Goal: Navigation & Orientation: Find specific page/section

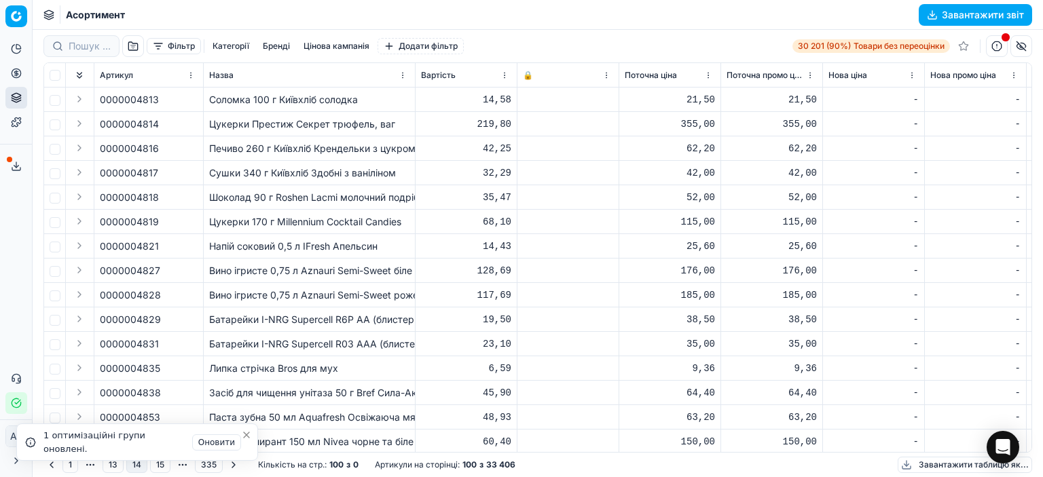
click at [70, 465] on li "Оптимізаційна група "Кластер 1 “Біля дому”" змінила статус на "На старті"." at bounding box center [137, 486] width 242 height 50
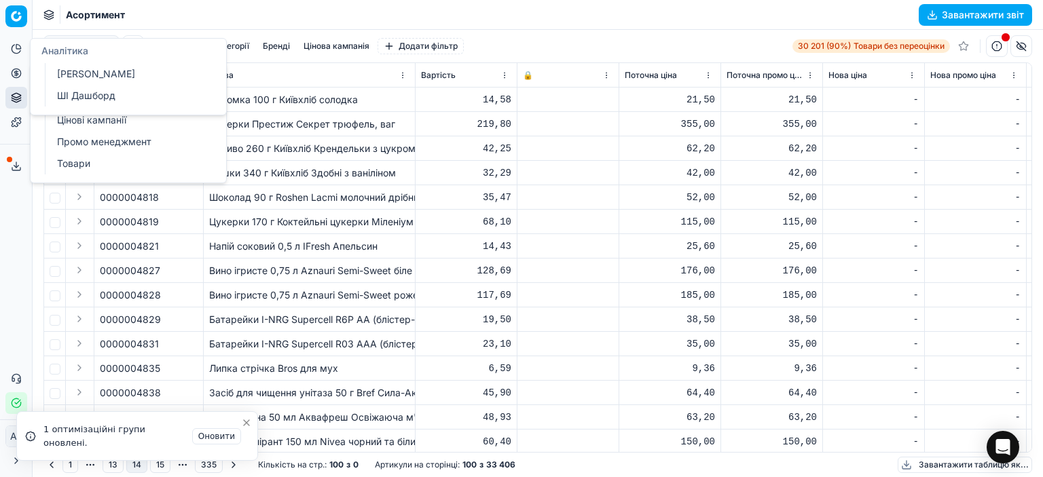
click at [13, 52] on icon at bounding box center [16, 49] width 9 height 9
click at [14, 80] on button "Цінова оптимізація" at bounding box center [16, 73] width 22 height 22
click at [84, 95] on font "Оптимізаційні групи" at bounding box center [103, 98] width 92 height 12
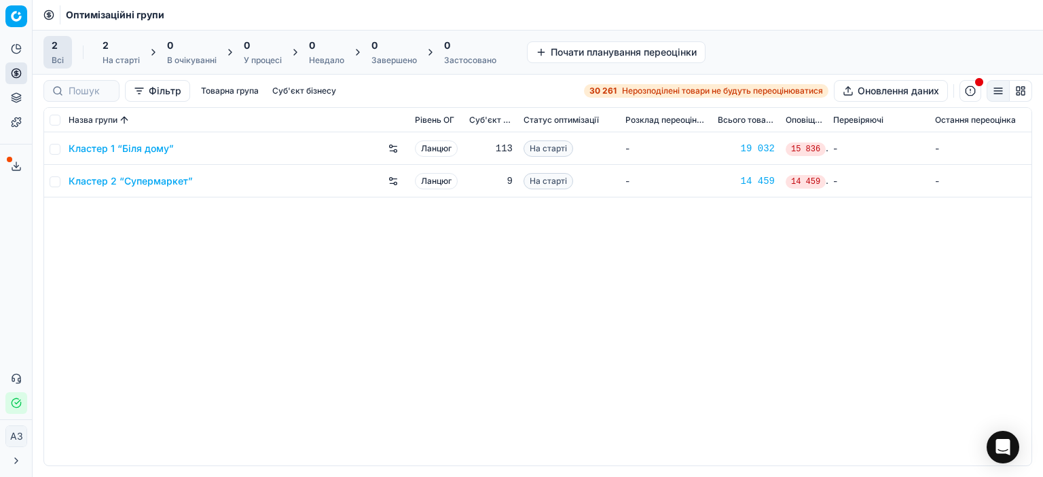
click at [475, 397] on div "Кластер 1 “Біля дому” Ланцюг 113 На старті - 19 032 15 836 - - Кластер 2 “Супер…" at bounding box center [537, 298] width 987 height 333
click at [109, 51] on div "2" at bounding box center [121, 46] width 37 height 14
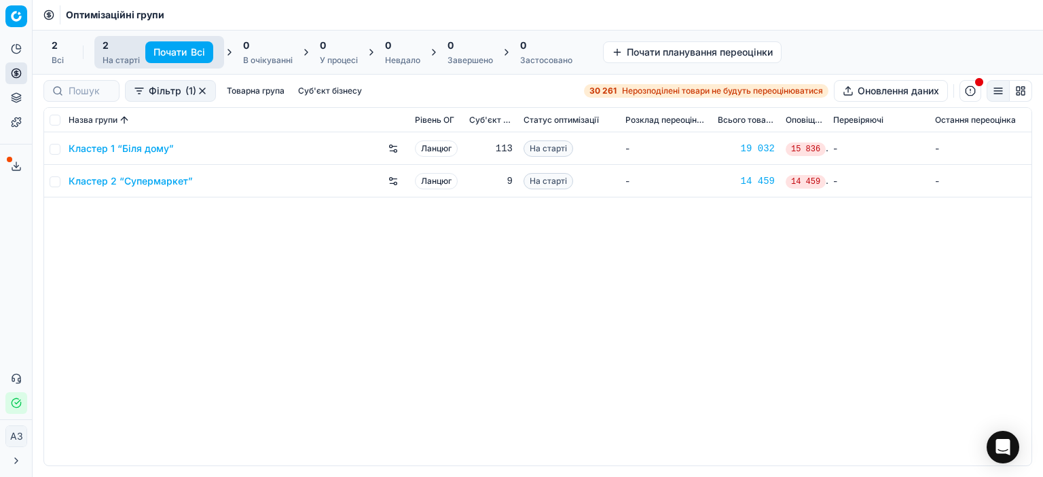
click at [123, 314] on div "Кластер 1 “Біля дому” Ланцюг 113 На старті - 19 032 15 836 - - Кластер 2 “Супер…" at bounding box center [537, 298] width 987 height 333
click at [16, 168] on icon at bounding box center [16, 166] width 11 height 11
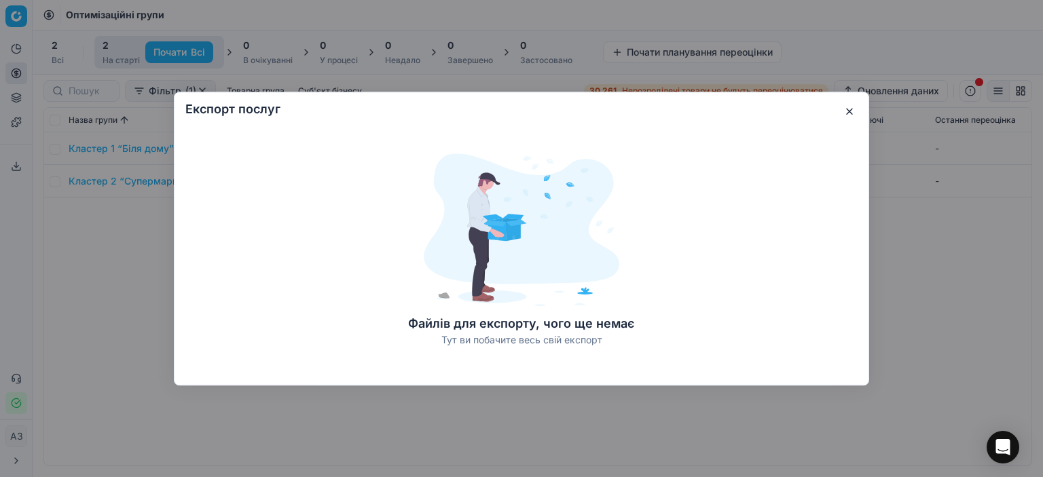
click at [841, 110] on button "button" at bounding box center [849, 111] width 16 height 16
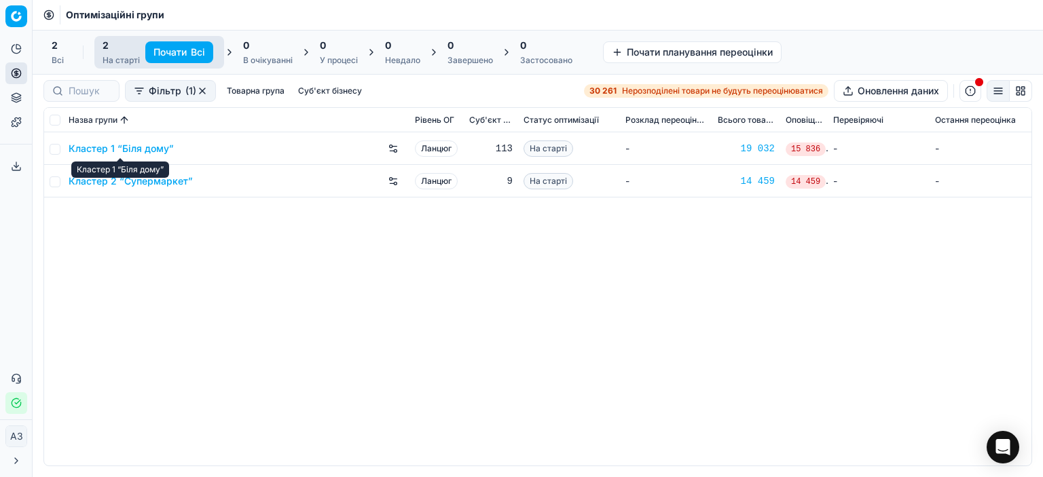
click at [130, 143] on font "Кластер 1 “Біля дому”" at bounding box center [121, 149] width 105 height 12
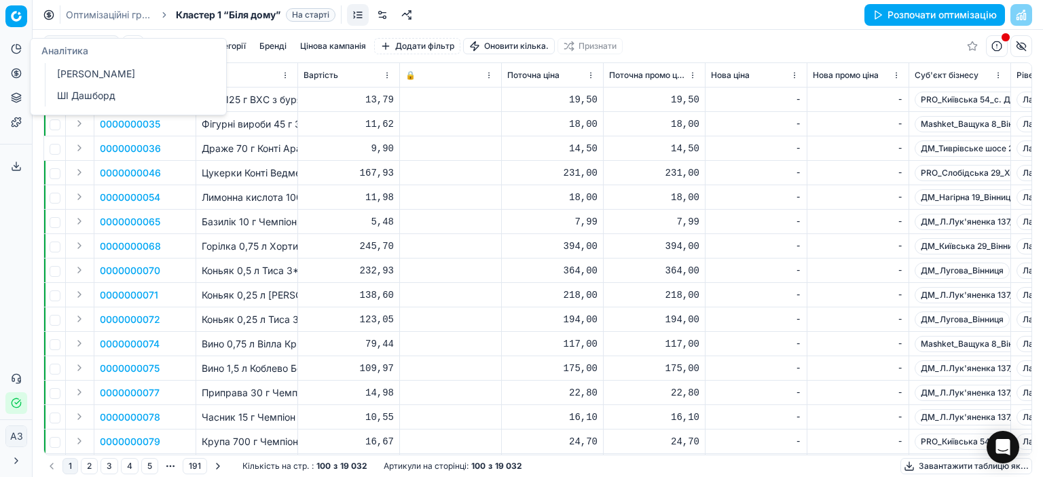
click at [12, 54] on icon at bounding box center [16, 48] width 11 height 11
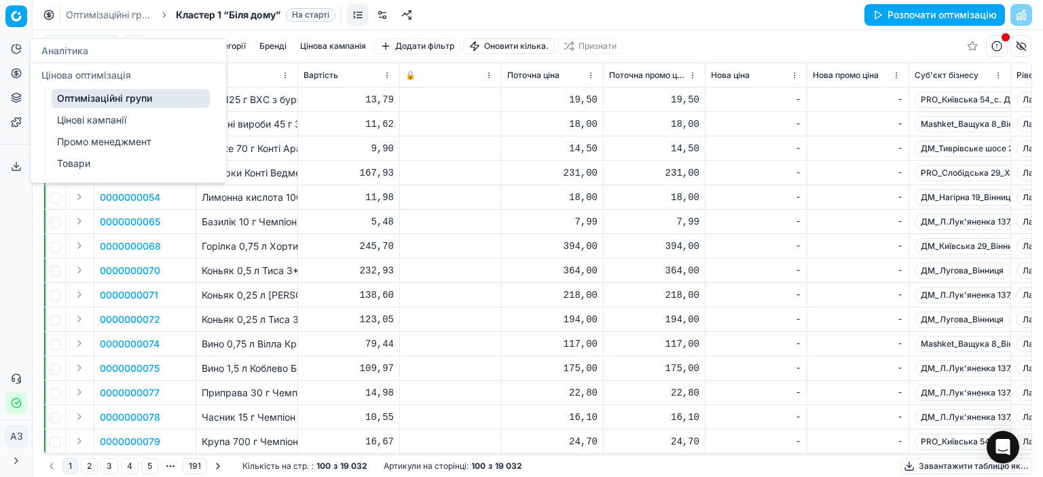
click at [22, 79] on button "Цінова оптимізація" at bounding box center [16, 73] width 22 height 22
click at [16, 92] on button "Асортимент продукції" at bounding box center [16, 98] width 22 height 22
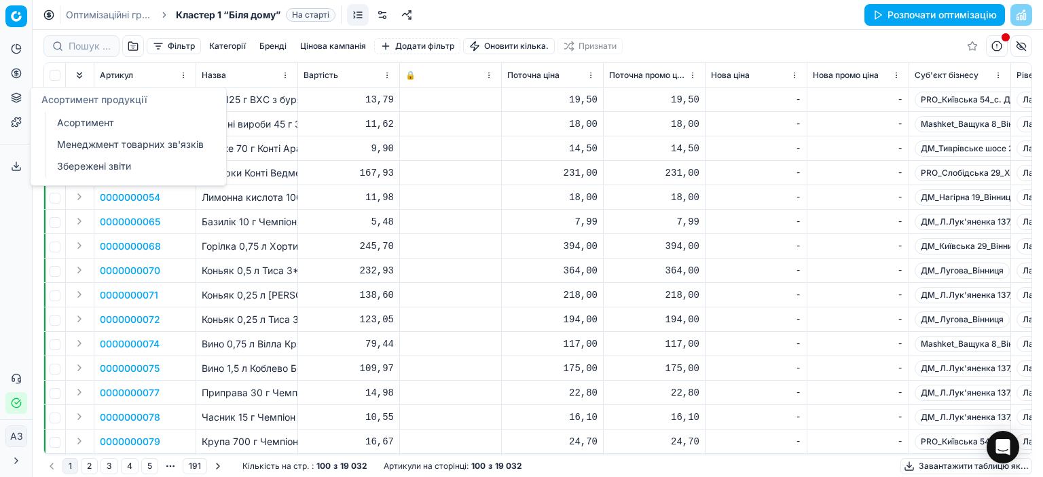
click at [85, 160] on font "Збережені звіти" at bounding box center [94, 166] width 74 height 12
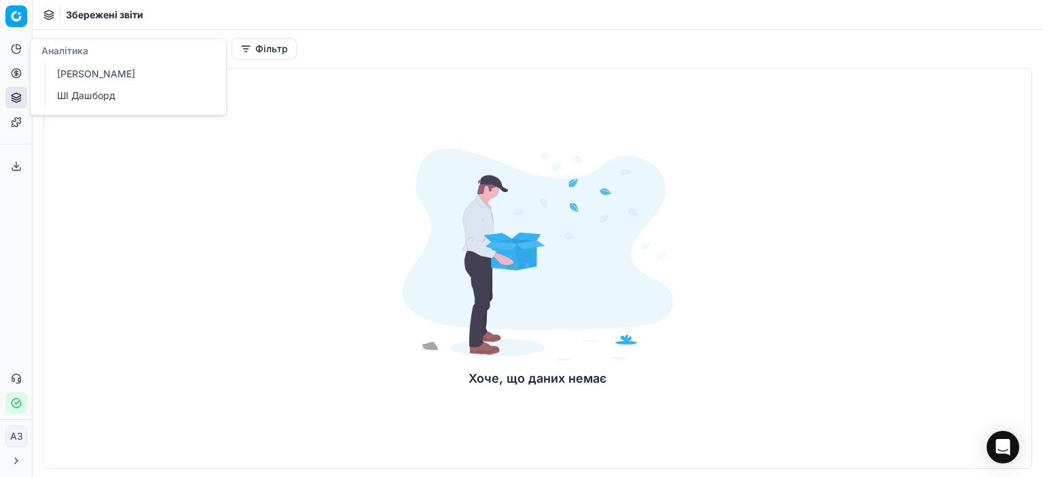
click at [18, 45] on icon at bounding box center [18, 46] width 5 height 5
click at [12, 77] on icon at bounding box center [16, 73] width 11 height 11
click at [78, 95] on font "Оптимізаційні групи" at bounding box center [103, 98] width 92 height 12
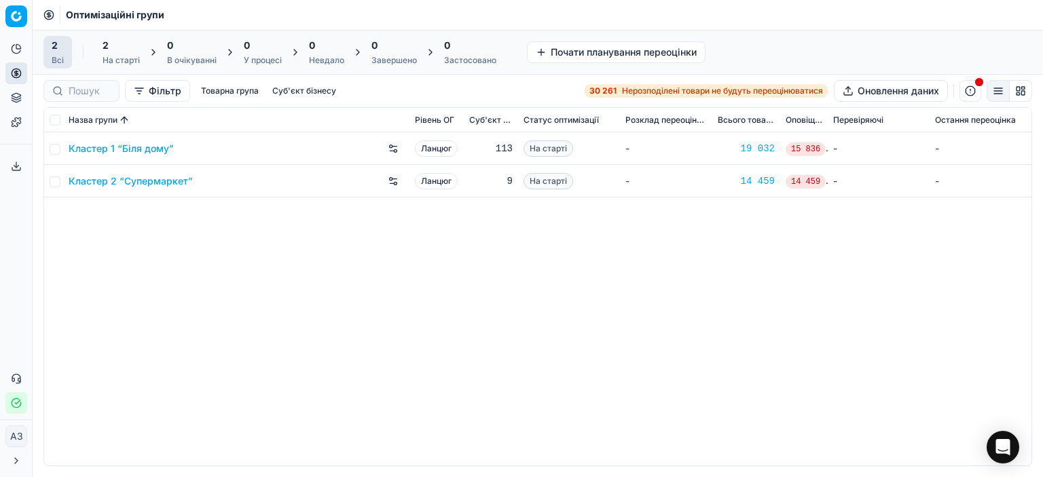
click at [417, 300] on div "Кластер 1 “Біля дому” Ланцюг 113 На старті - 19 032 15 836 - - Кластер 2 “Супер…" at bounding box center [537, 298] width 987 height 333
click at [166, 185] on font "Кластер 2 “Супермаркет”" at bounding box center [131, 181] width 124 height 12
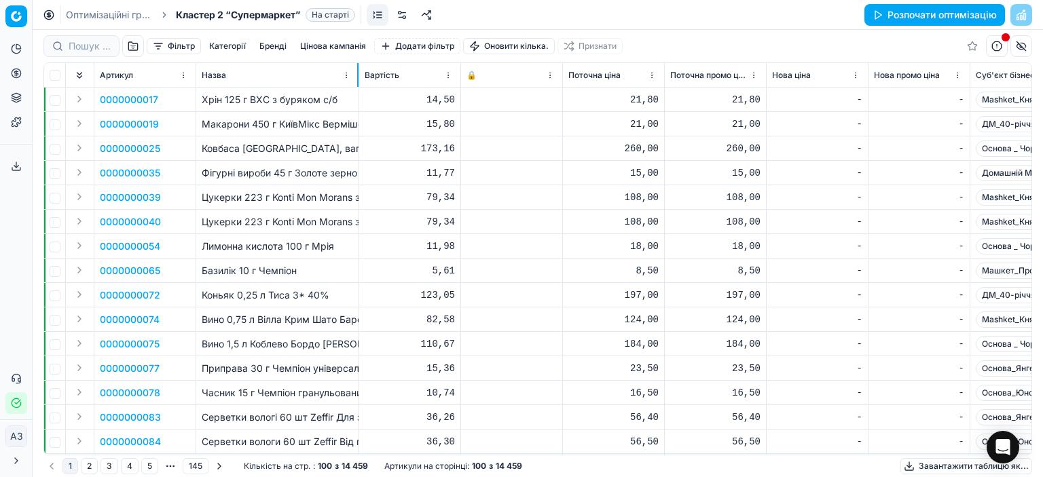
drag, startPoint x: 296, startPoint y: 65, endPoint x: 354, endPoint y: 64, distance: 57.7
click at [357, 64] on div at bounding box center [357, 75] width 1 height 24
click at [11, 45] on icon at bounding box center [16, 48] width 11 height 11
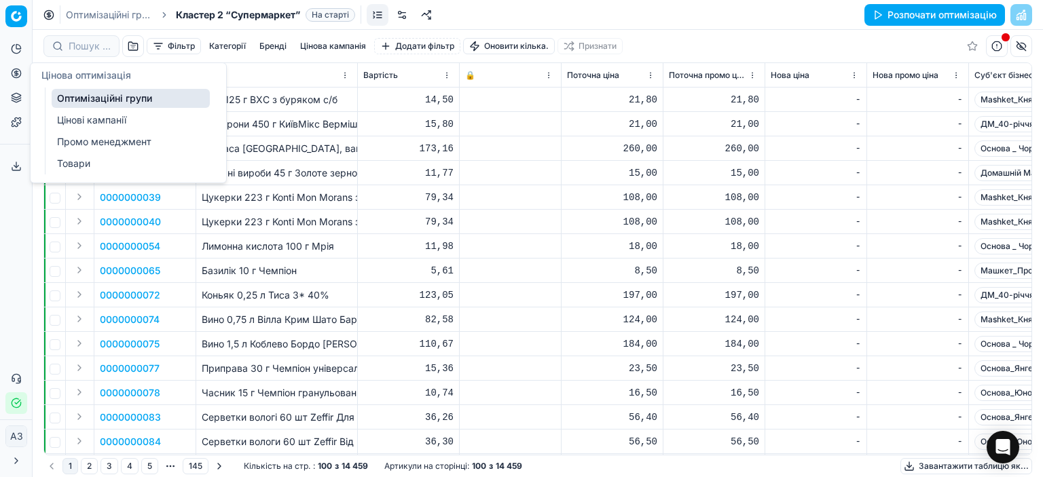
click at [79, 120] on font "Цінові кампанії" at bounding box center [91, 120] width 69 height 12
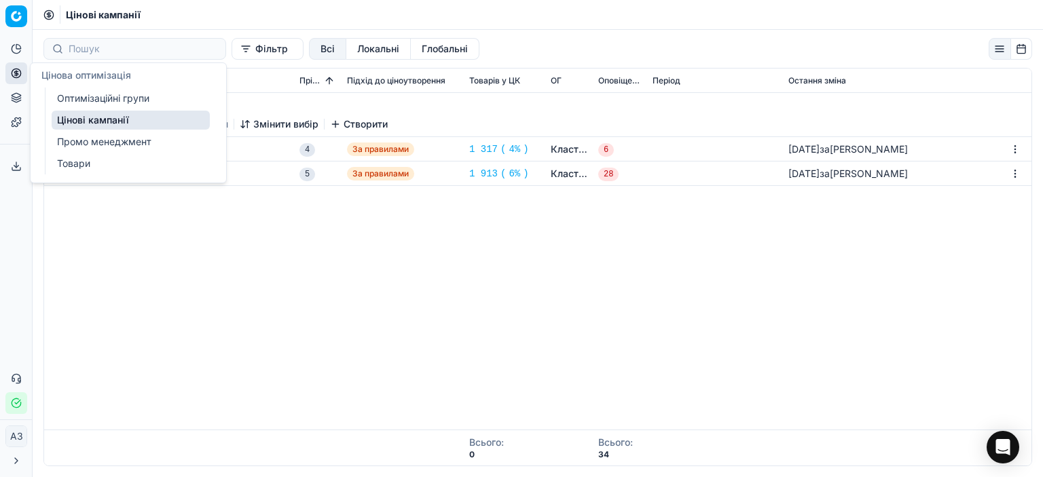
click at [62, 137] on font "Промо менеджмент" at bounding box center [104, 142] width 94 height 12
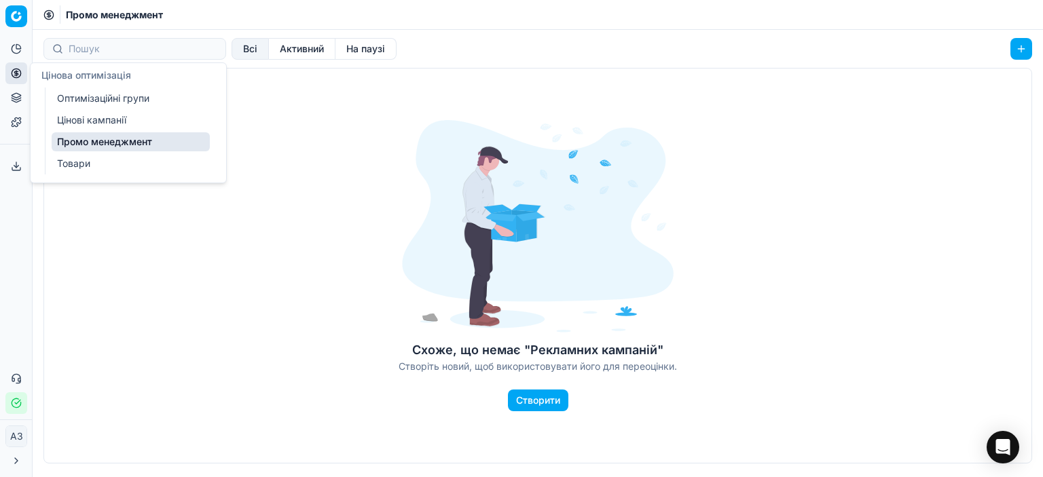
click at [75, 163] on font "Товари" at bounding box center [73, 163] width 33 height 12
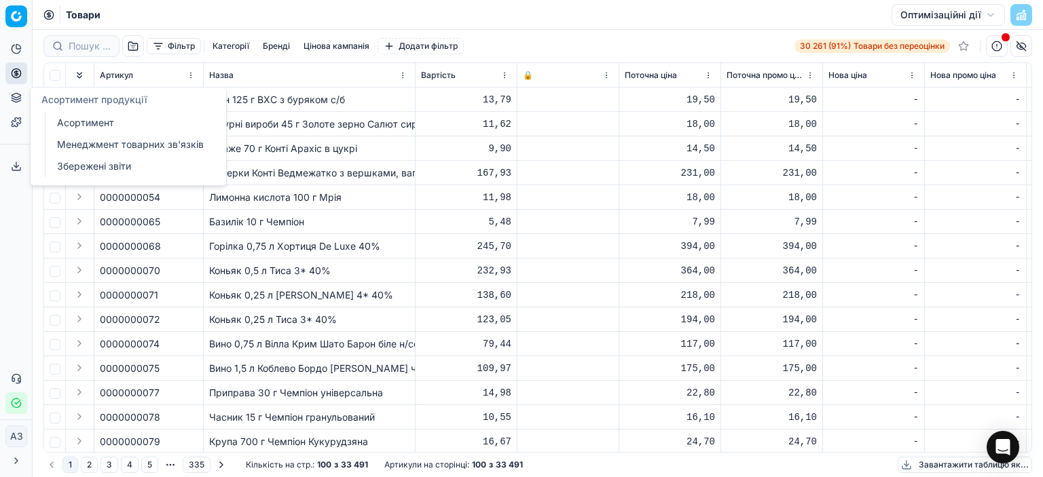
click at [72, 127] on font "Асортимент" at bounding box center [85, 123] width 57 height 12
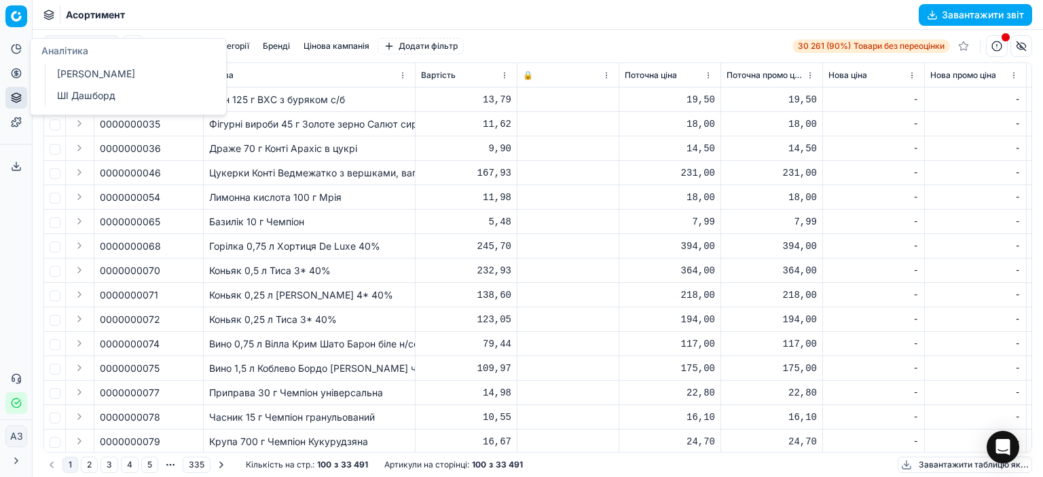
click at [9, 48] on button "Аналітика" at bounding box center [16, 49] width 22 height 22
click at [22, 14] on html "Цінова платформа Аналітика Цінова оптимізація Асортимент продукції Шаблони Експ…" at bounding box center [521, 238] width 1043 height 477
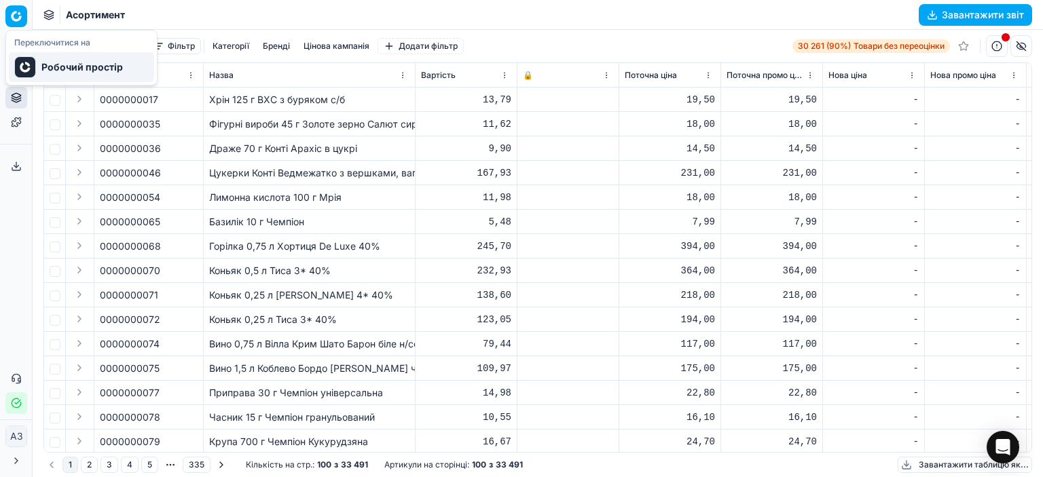
click at [46, 63] on font "Робочий простір" at bounding box center [81, 67] width 81 height 12
click at [73, 464] on button "1" at bounding box center [70, 465] width 16 height 16
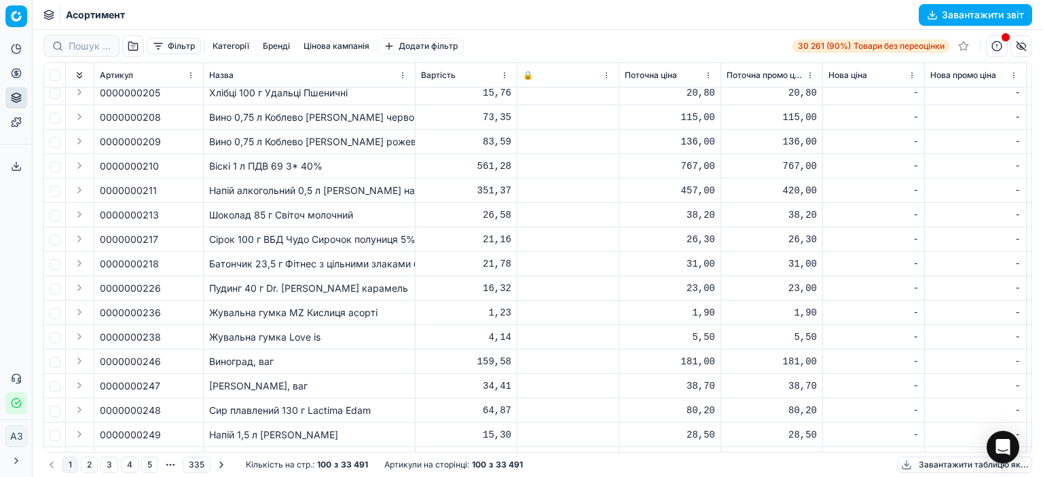
scroll to position [2089, 0]
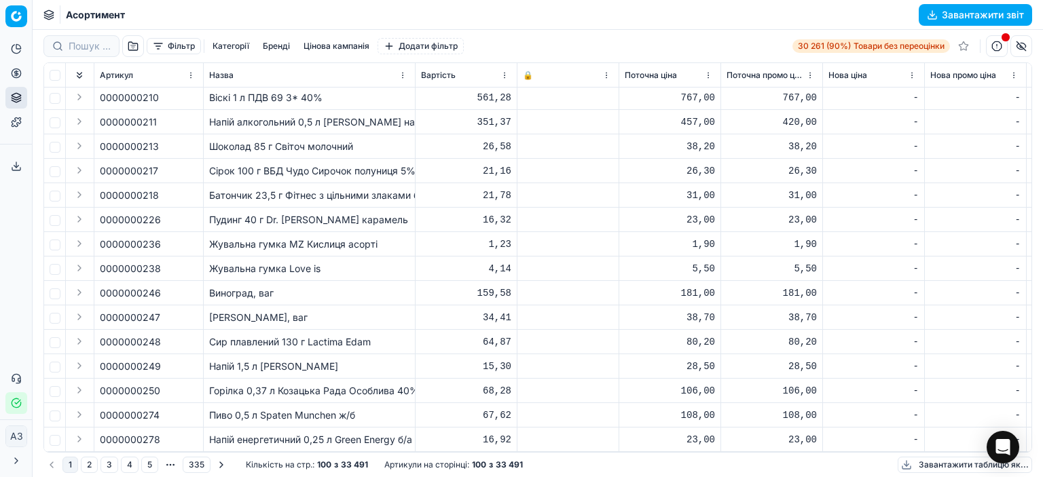
click at [91, 464] on font "2" at bounding box center [89, 465] width 5 height 10
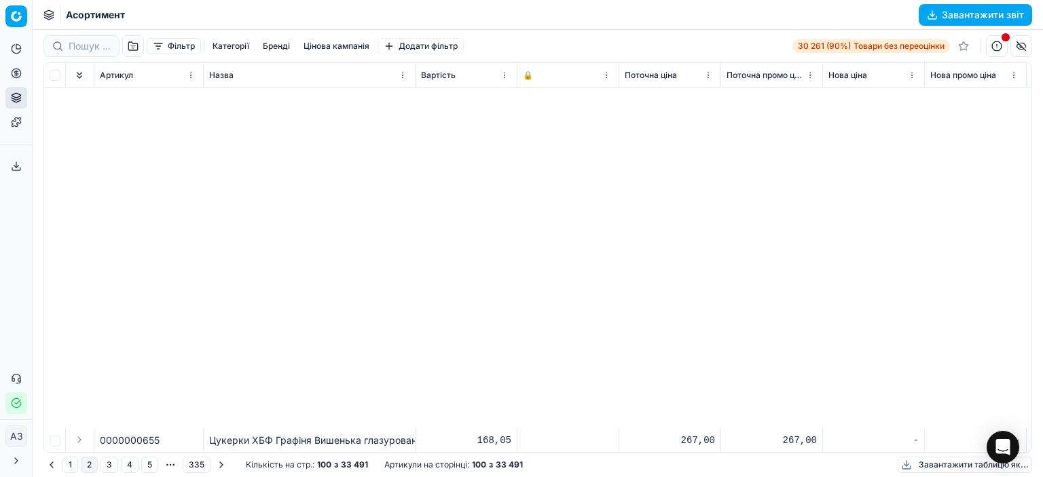
scroll to position [2089, 0]
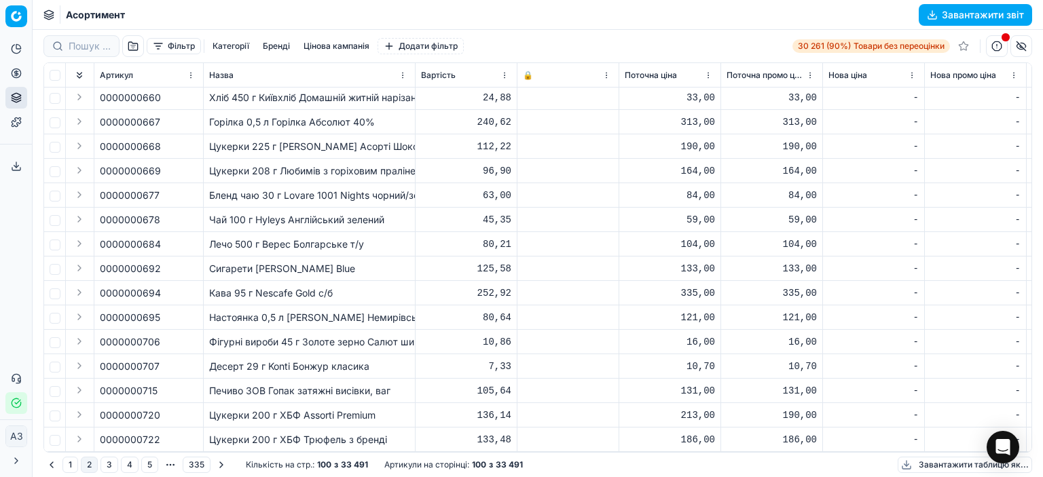
click at [113, 464] on button "3" at bounding box center [109, 465] width 18 height 16
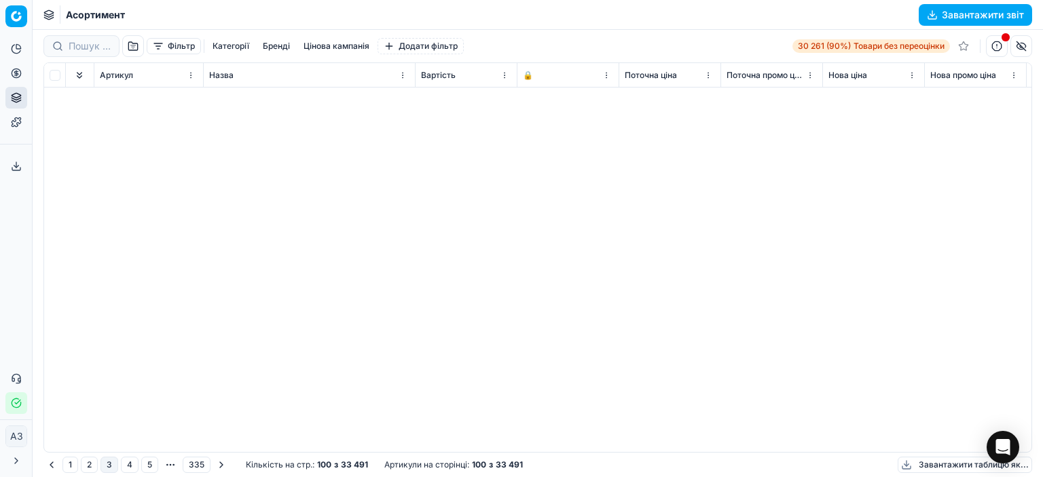
scroll to position [2089, 0]
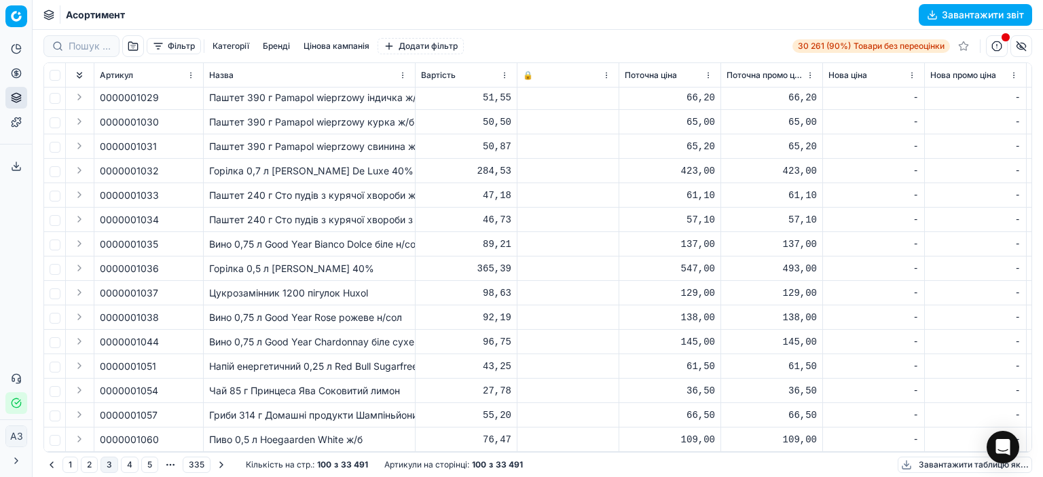
click at [131, 464] on button "4" at bounding box center [130, 465] width 18 height 16
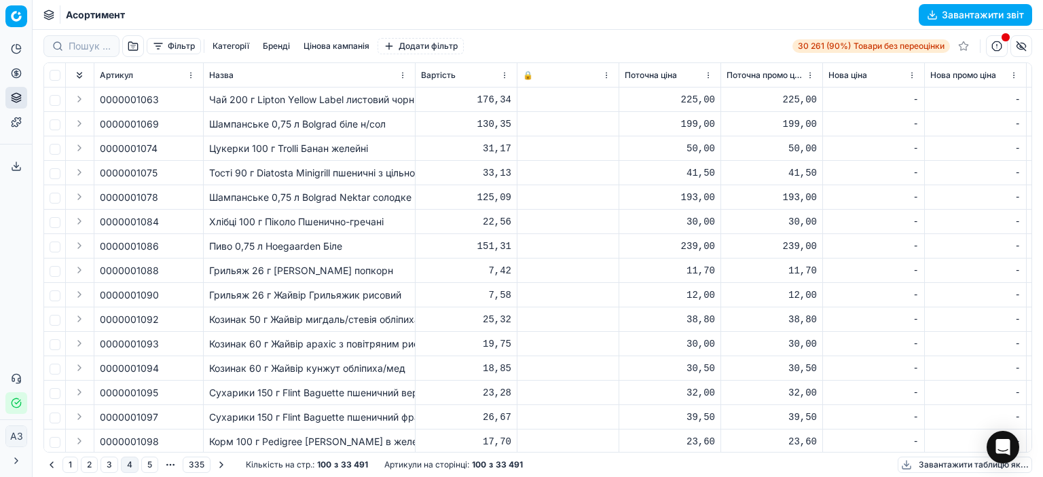
click at [68, 465] on button "1" at bounding box center [70, 465] width 16 height 16
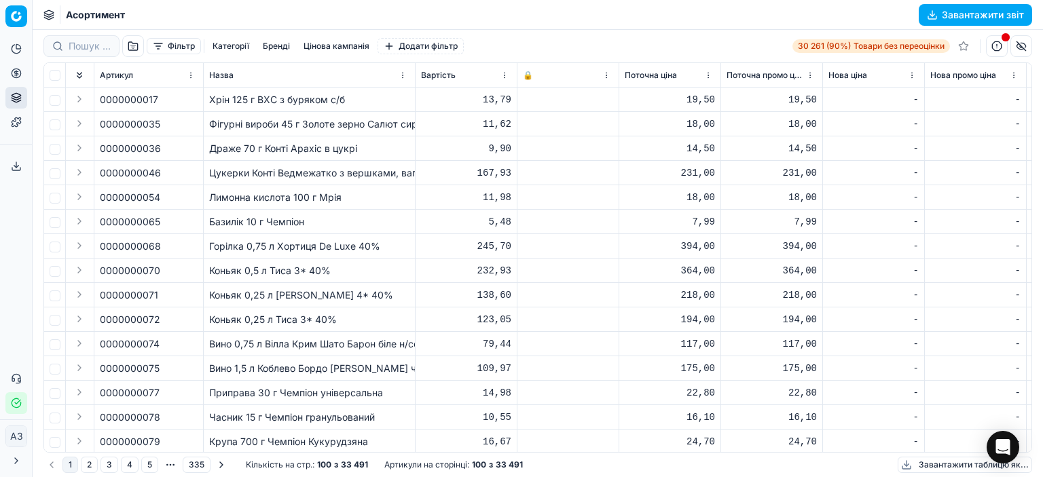
click at [68, 464] on button "1" at bounding box center [70, 465] width 16 height 16
click at [75, 468] on button "1" at bounding box center [70, 465] width 16 height 16
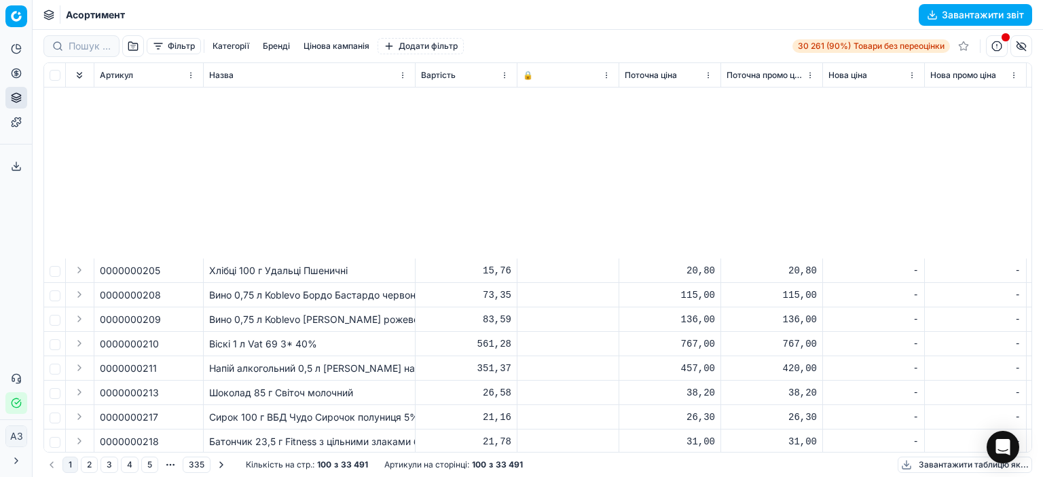
scroll to position [2089, 0]
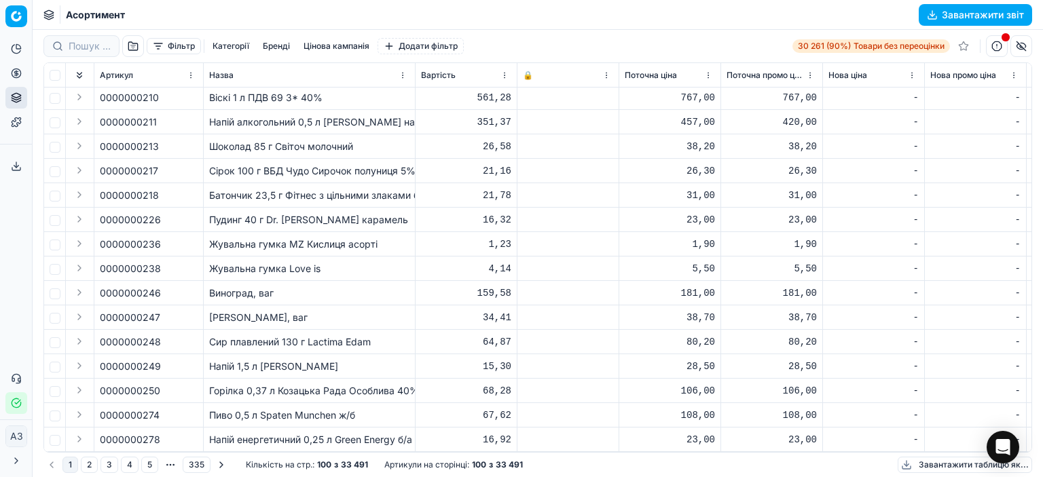
click at [90, 466] on font "2" at bounding box center [89, 465] width 5 height 10
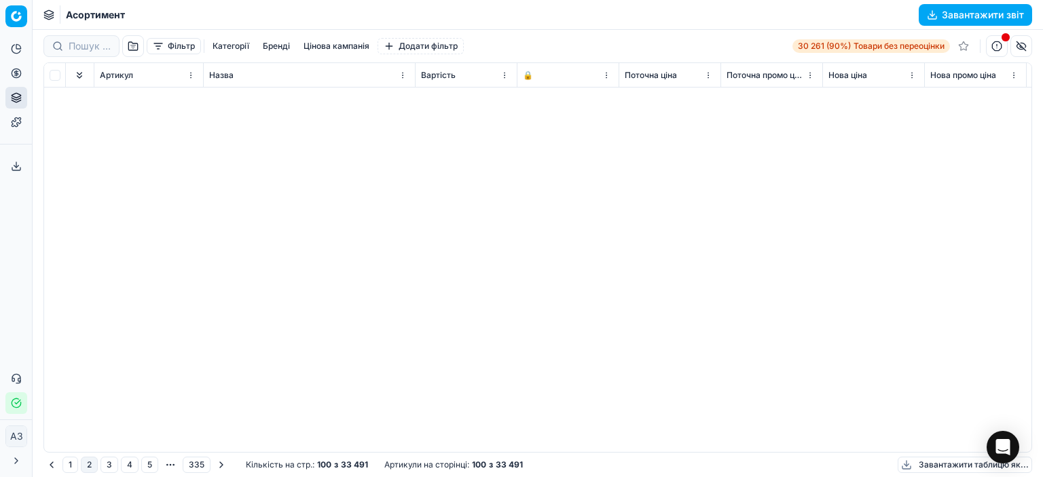
scroll to position [1833, 0]
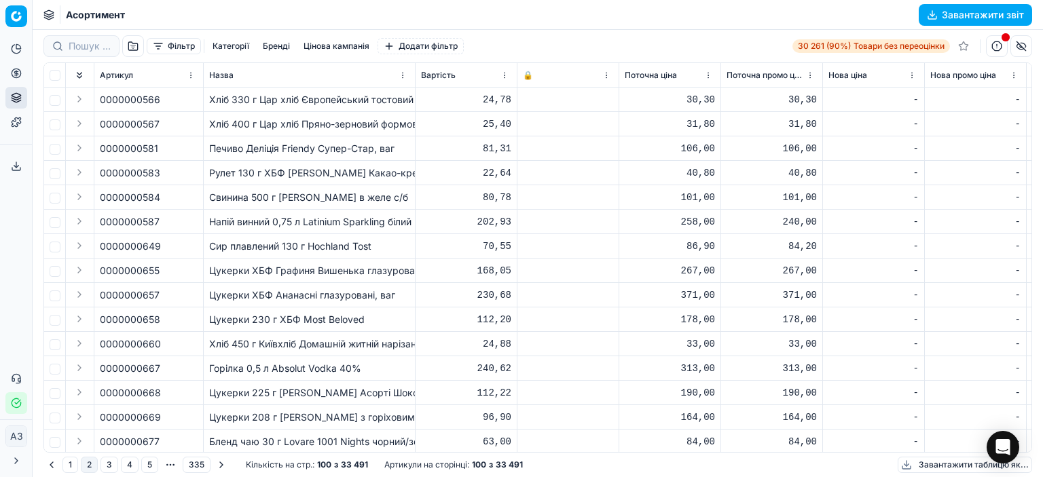
click at [70, 458] on button "1" at bounding box center [70, 465] width 16 height 16
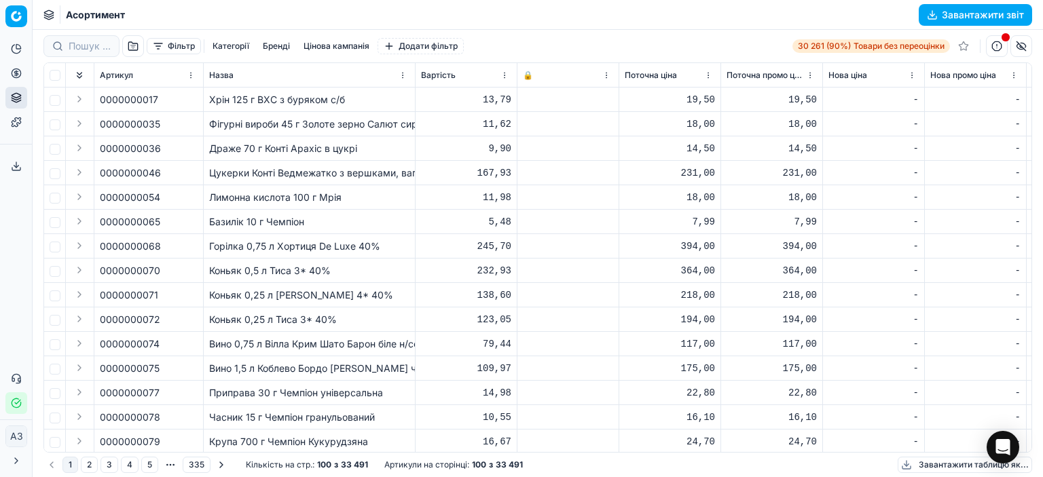
click at [69, 462] on font "1" at bounding box center [70, 465] width 3 height 10
click at [68, 463] on button "1" at bounding box center [70, 465] width 16 height 16
click at [85, 459] on button "2" at bounding box center [89, 465] width 17 height 16
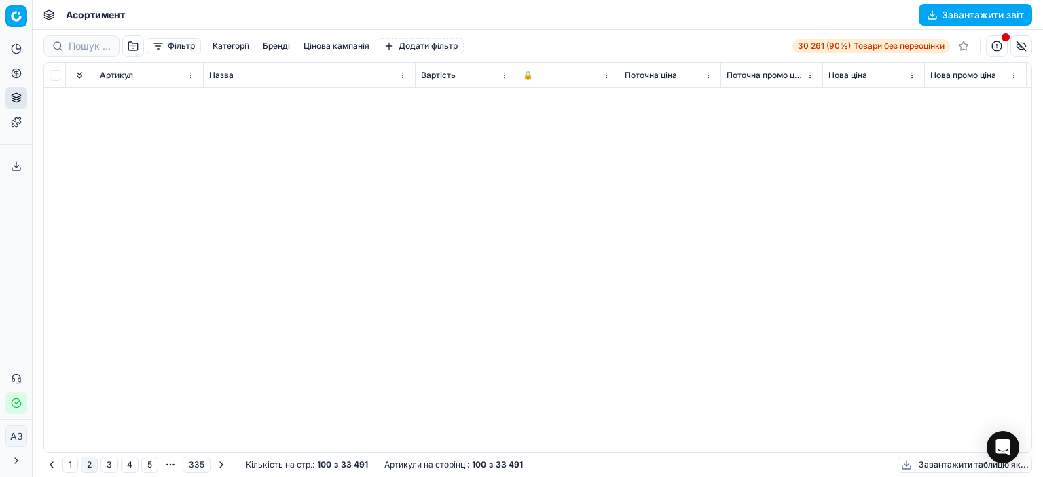
scroll to position [2089, 0]
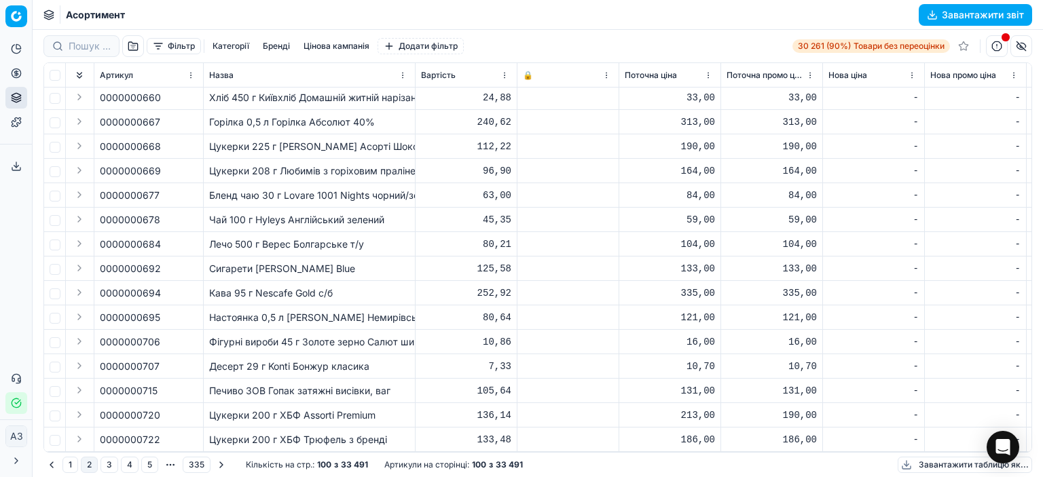
click at [64, 466] on button "1" at bounding box center [70, 465] width 16 height 16
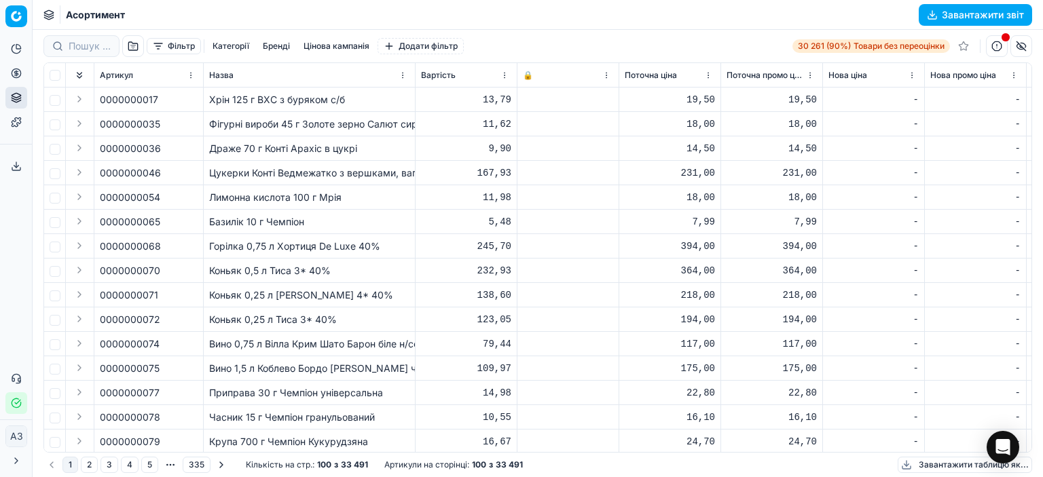
click at [276, 229] on td "Базилік 10 г Чемпіон" at bounding box center [310, 222] width 212 height 24
click at [258, 104] on font "Хрін 125 г ВХС з буряком с/б" at bounding box center [277, 100] width 136 height 12
click at [242, 227] on font "Базилік 10 г Чемпіон" at bounding box center [256, 222] width 95 height 12
click at [955, 16] on font "Завантажити звіт" at bounding box center [983, 15] width 82 height 12
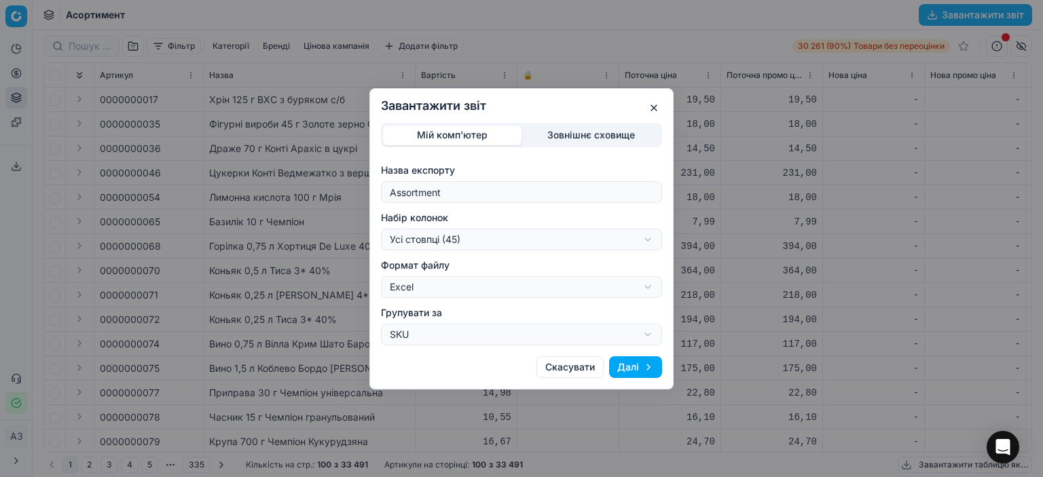
click at [641, 365] on button "Далі" at bounding box center [635, 367] width 53 height 22
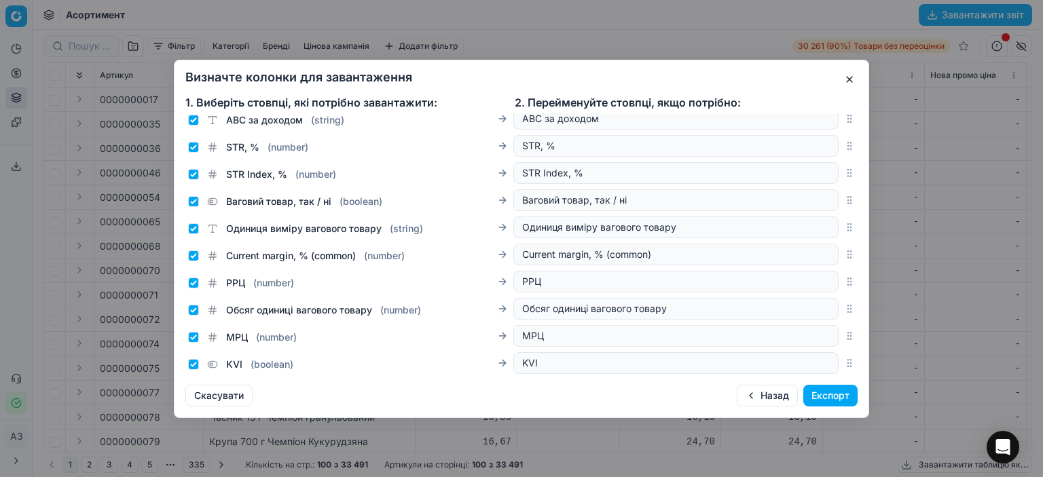
scroll to position [961, 0]
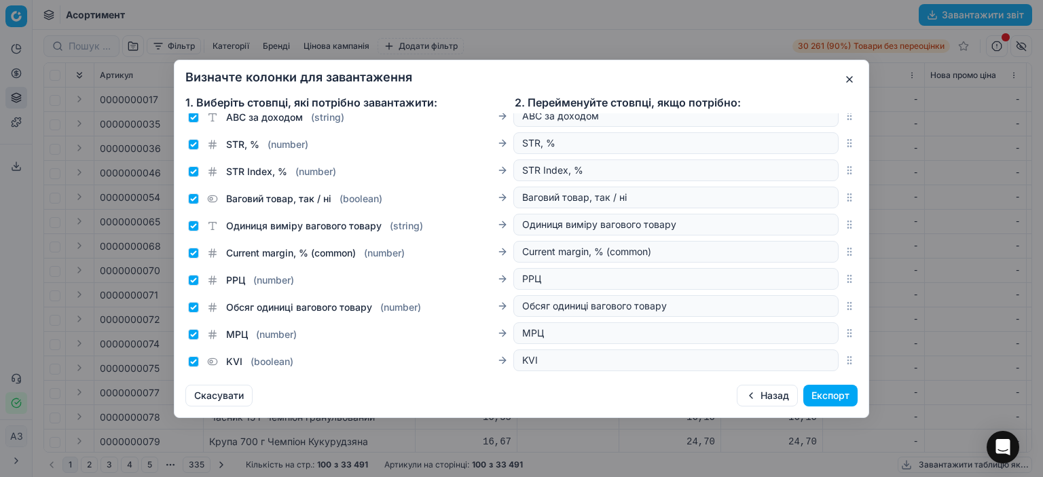
click at [837, 398] on button "Експорт" at bounding box center [830, 396] width 54 height 22
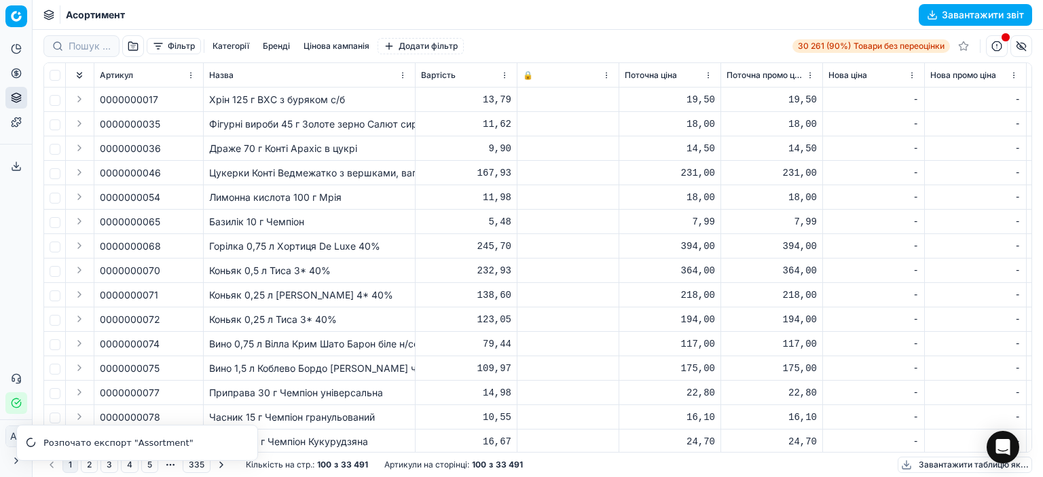
click at [995, 41] on button "button" at bounding box center [997, 46] width 22 height 22
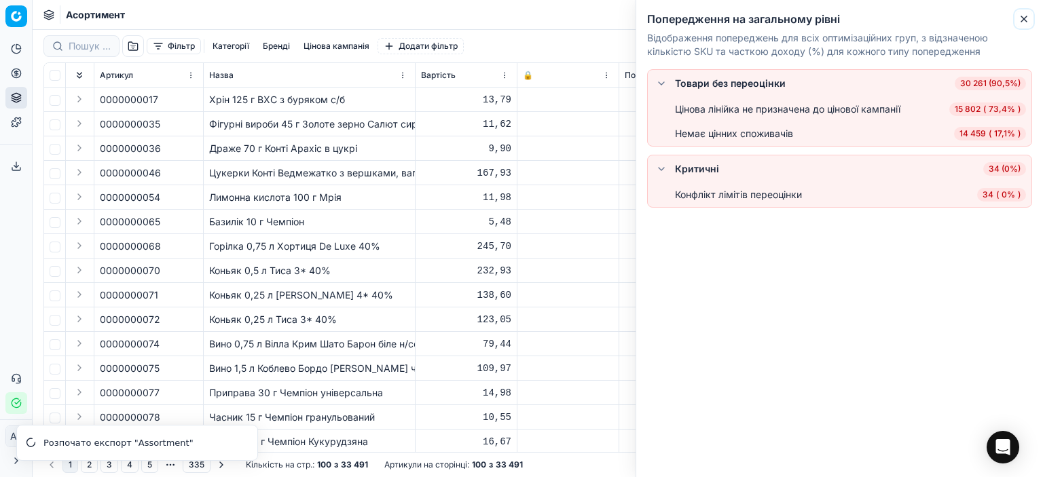
click at [1024, 17] on icon "button" at bounding box center [1023, 19] width 11 height 11
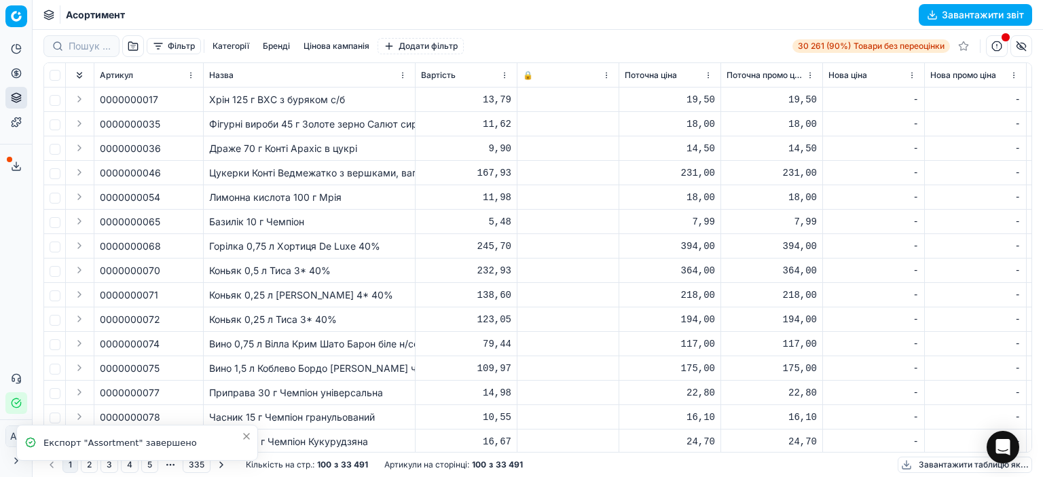
click at [68, 468] on button "1" at bounding box center [70, 465] width 16 height 16
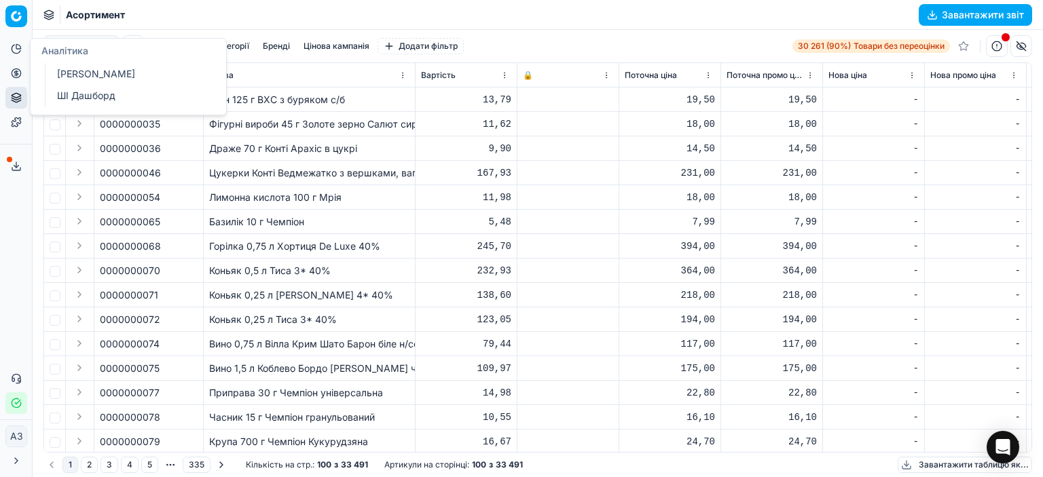
click at [60, 70] on font "[PERSON_NAME]" at bounding box center [96, 74] width 78 height 12
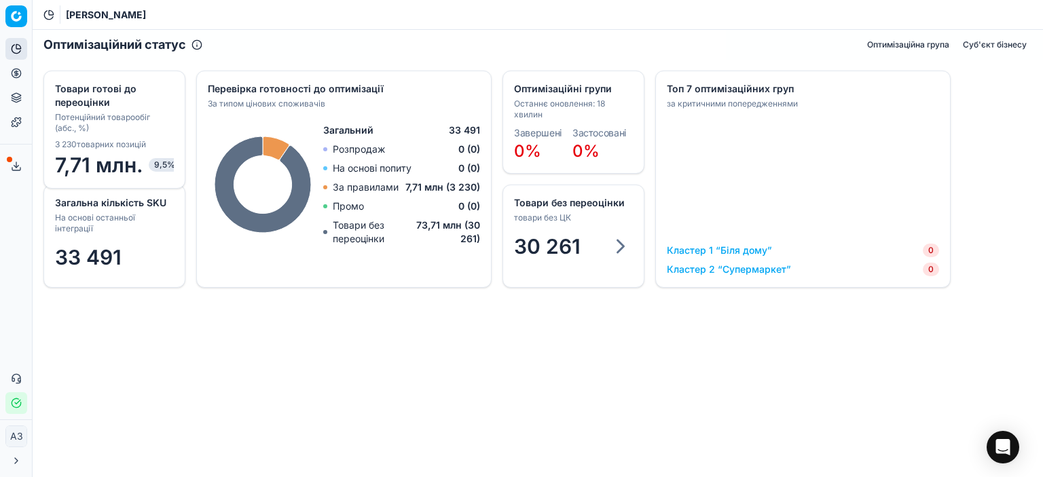
click at [181, 355] on div "Оптимізаційний статус Оптимізаційна група Суб'єкт бізнесу Загальна кількість SK…" at bounding box center [538, 253] width 1010 height 447
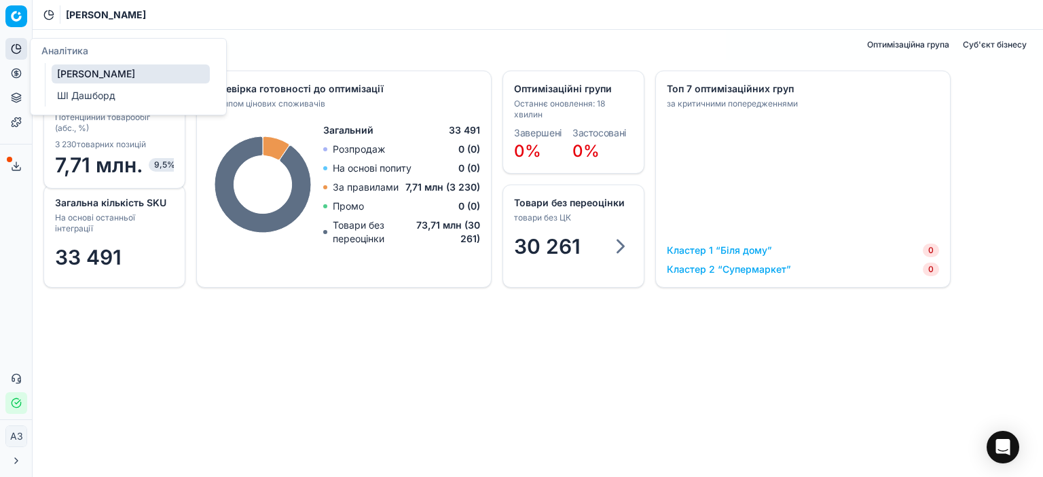
click at [16, 44] on icon at bounding box center [16, 48] width 11 height 11
click at [100, 97] on font "ШІ Дашборд" at bounding box center [86, 96] width 58 height 12
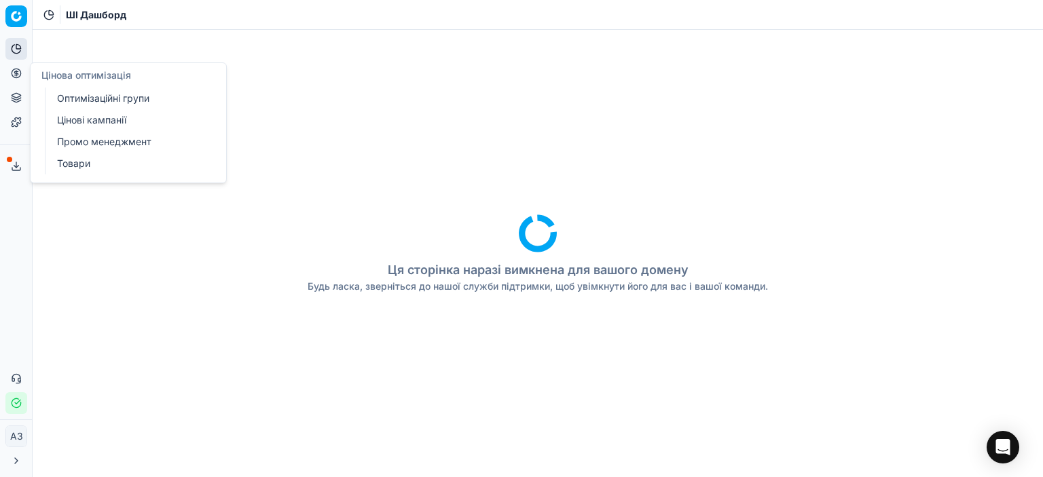
click at [73, 103] on font "Оптимізаційні групи" at bounding box center [103, 98] width 92 height 12
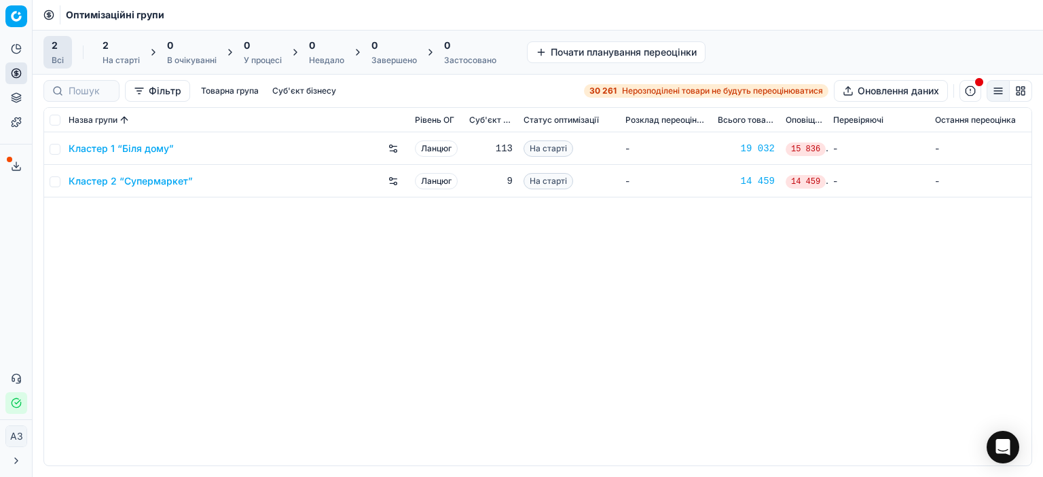
click at [553, 379] on div "Кластер 1 “Біля дому” Ланцюг 113 На старті - 19 032 15 836 - - Кластер 2 “Супер…" at bounding box center [537, 298] width 987 height 333
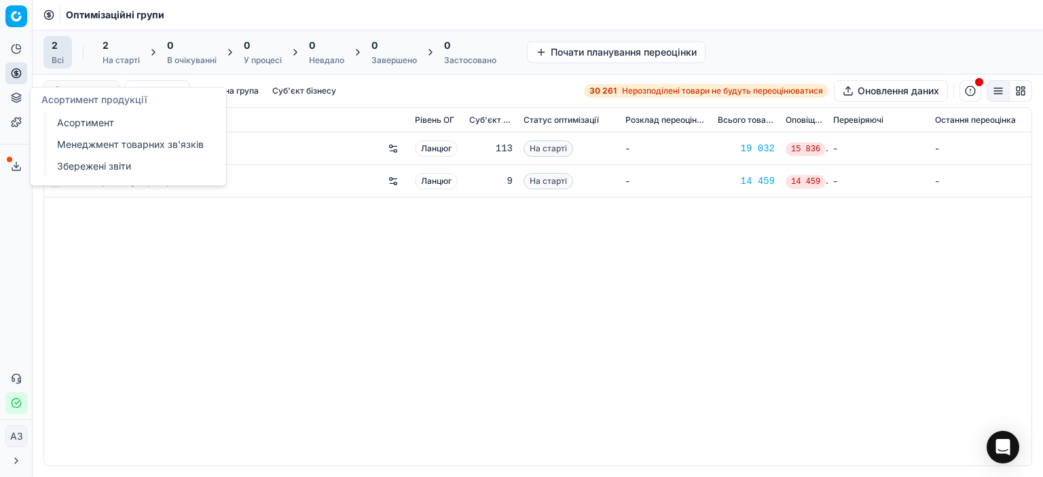
click at [86, 143] on font "Менеджмент товарних зв'язків" at bounding box center [130, 144] width 147 height 12
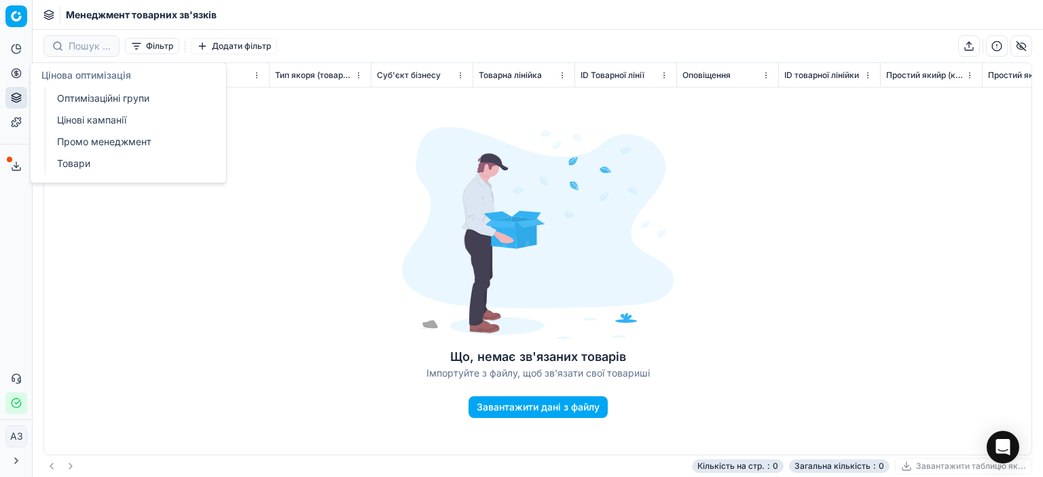
click at [58, 142] on font "Промо менеджмент" at bounding box center [104, 142] width 94 height 12
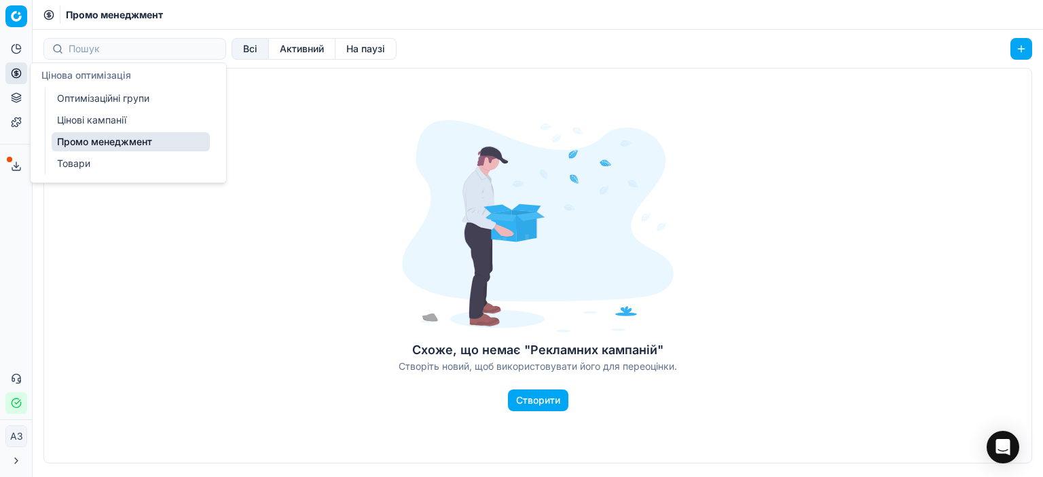
click at [73, 168] on font "Товари" at bounding box center [73, 163] width 33 height 12
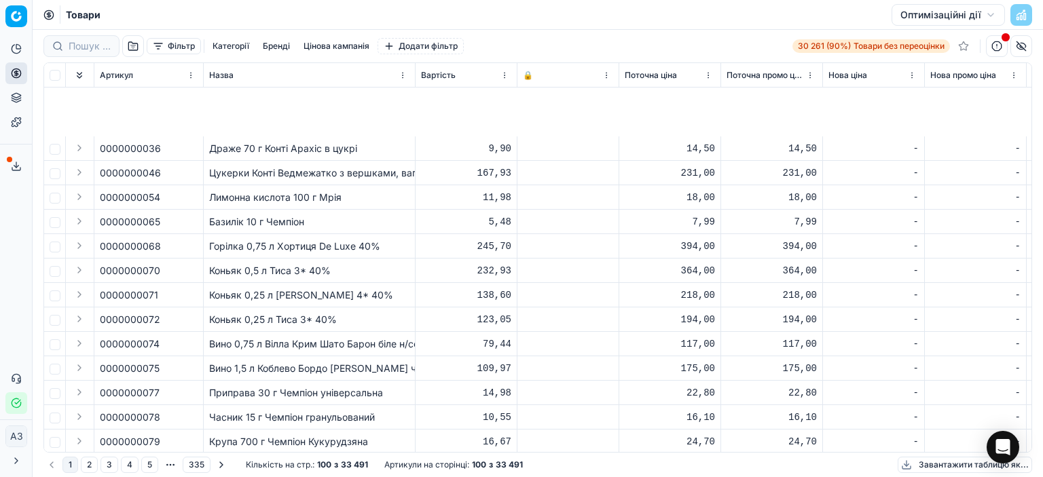
scroll to position [136, 0]
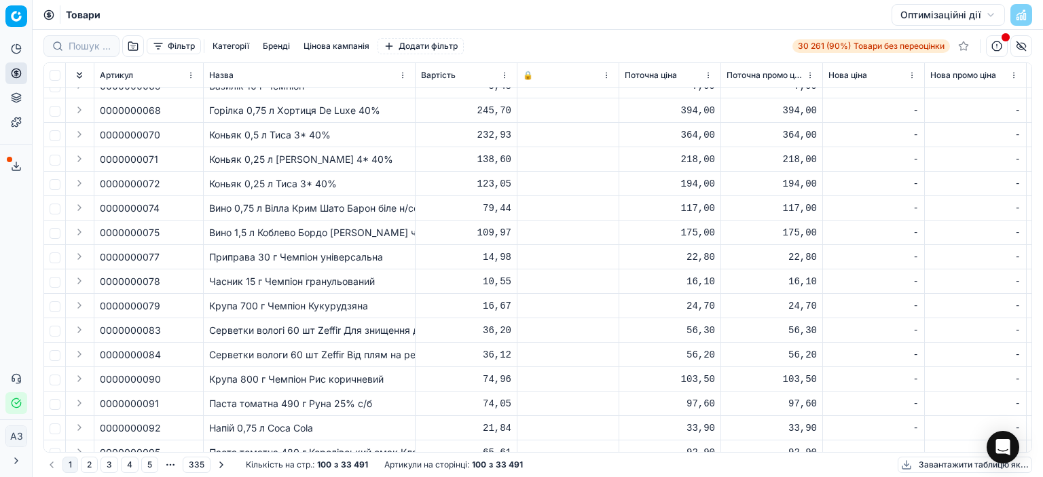
click at [422, 190] on td "123,05" at bounding box center [466, 184] width 102 height 24
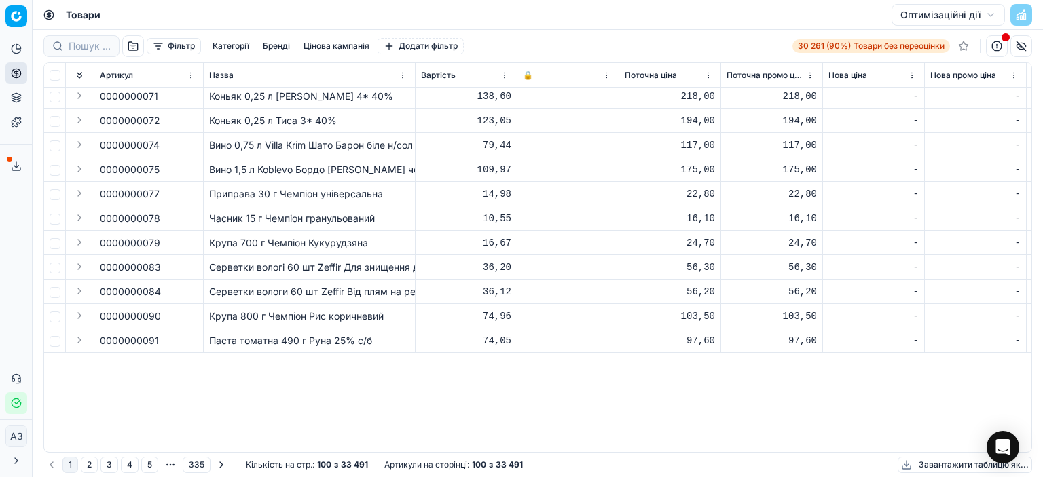
scroll to position [0, 0]
